Goal: Transaction & Acquisition: Purchase product/service

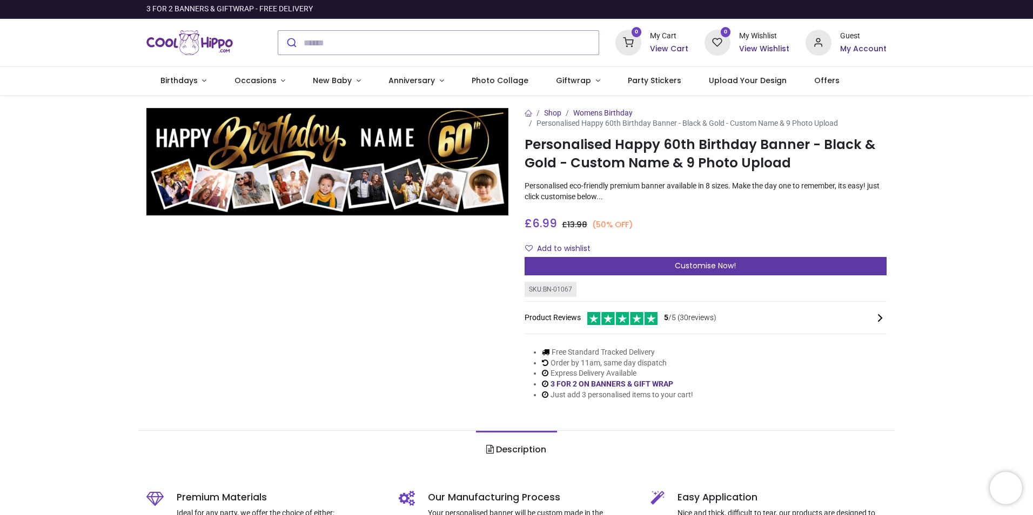
click at [712, 267] on span "Customise Now!" at bounding box center [705, 265] width 61 height 11
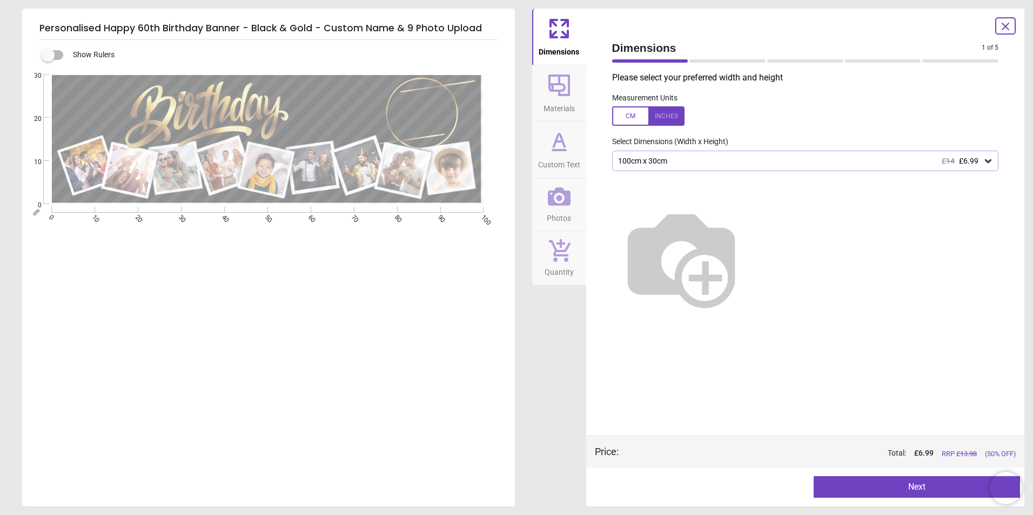
click at [992, 162] on icon at bounding box center [987, 161] width 11 height 11
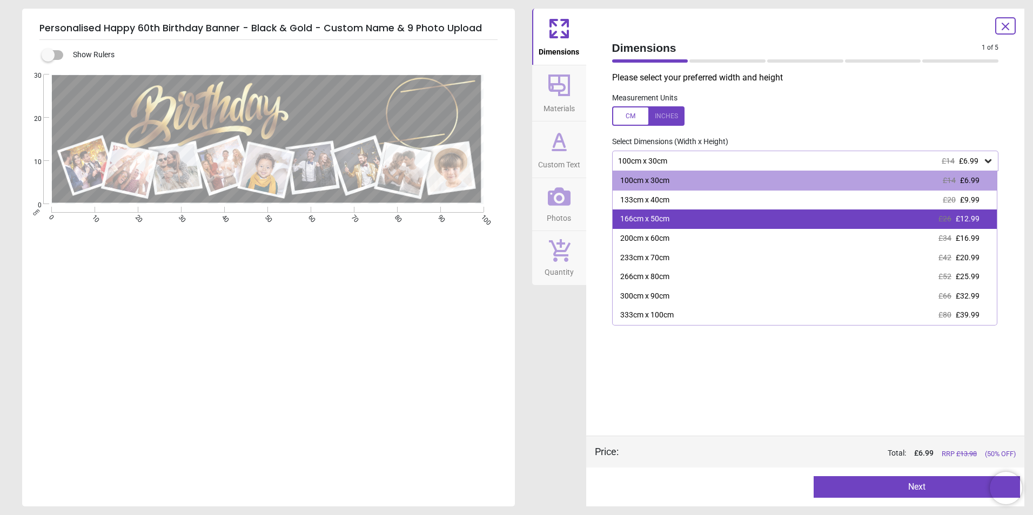
click at [782, 227] on div "166cm x 50cm £26 £12.99" at bounding box center [804, 219] width 385 height 19
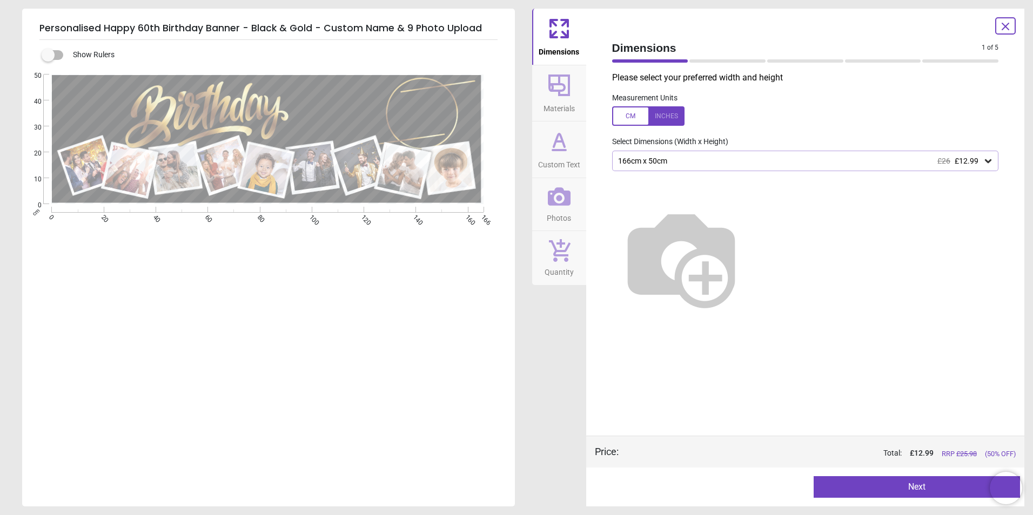
click at [991, 160] on icon at bounding box center [987, 161] width 11 height 11
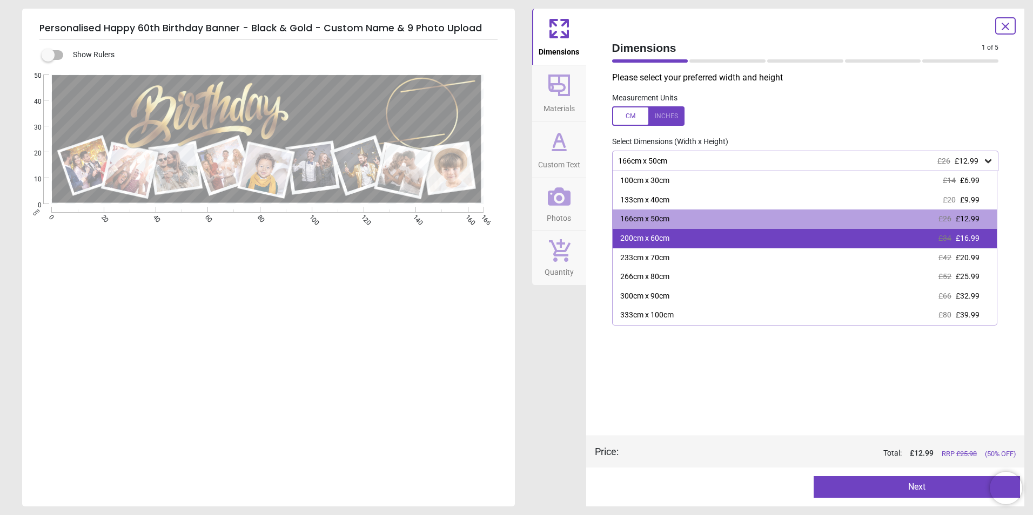
click at [672, 241] on div "200cm x 60cm £34 £16.99" at bounding box center [804, 238] width 385 height 19
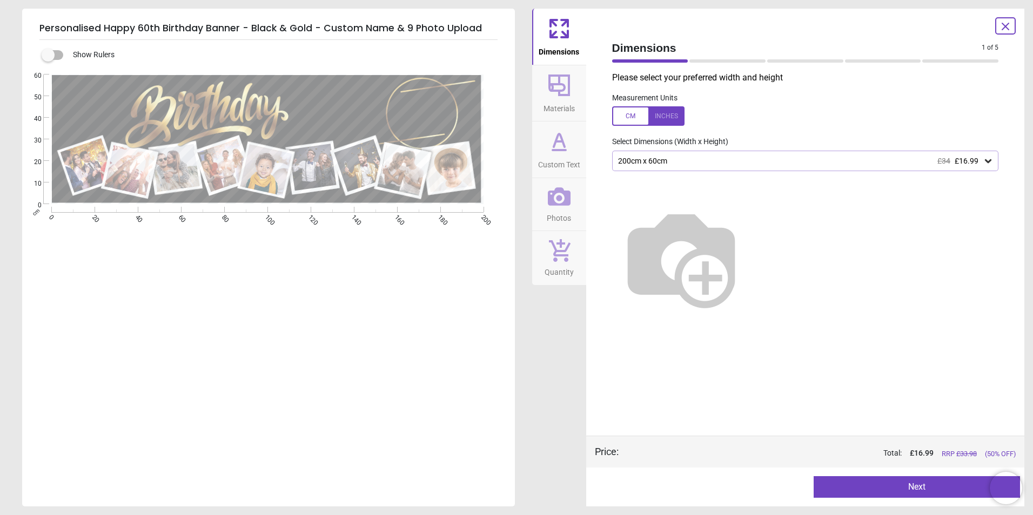
click at [987, 160] on icon at bounding box center [987, 161] width 11 height 11
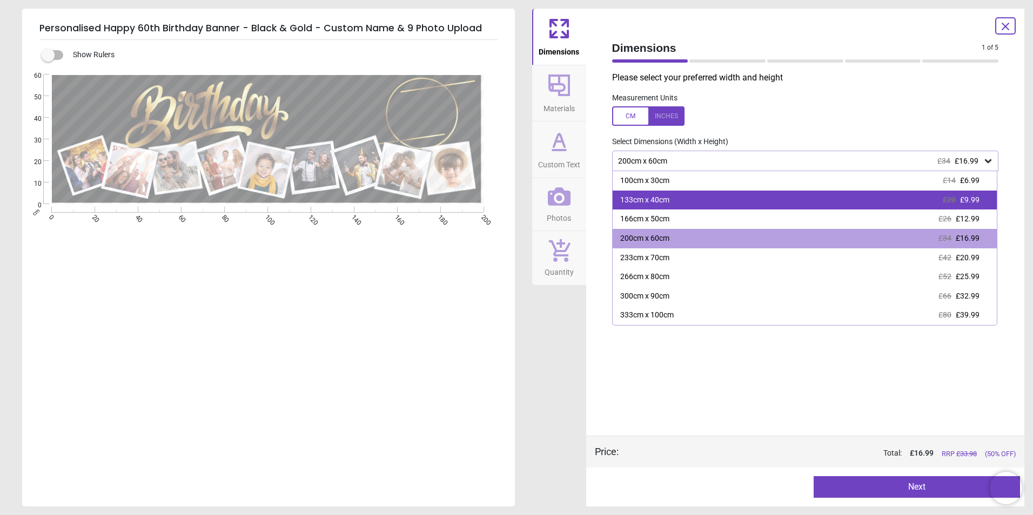
click at [701, 203] on div "133cm x 40cm £20 £9.99" at bounding box center [804, 200] width 385 height 19
